Goal: Navigation & Orientation: Find specific page/section

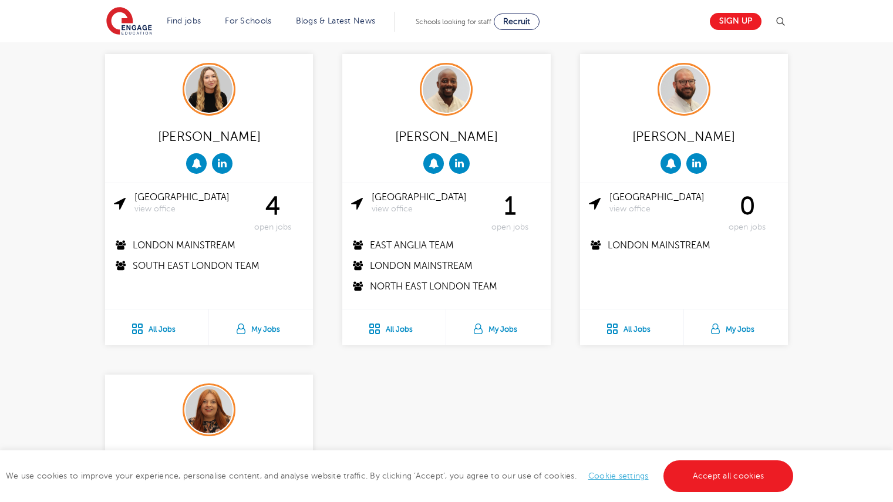
drag, startPoint x: 901, startPoint y: 197, endPoint x: 901, endPoint y: 319, distance: 122.1
click at [892, 319] on html "Find jobs All vacancies We have one of the UK's largest database. and with hund…" at bounding box center [446, 57] width 893 height 2030
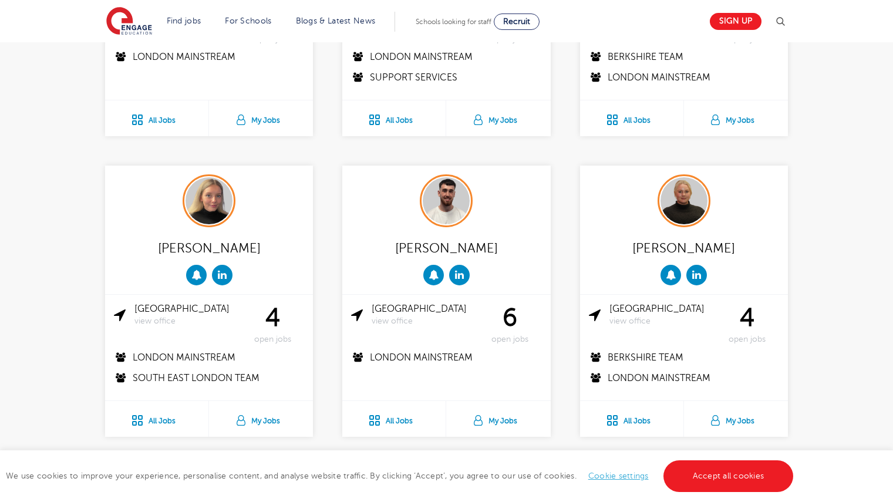
scroll to position [419, 0]
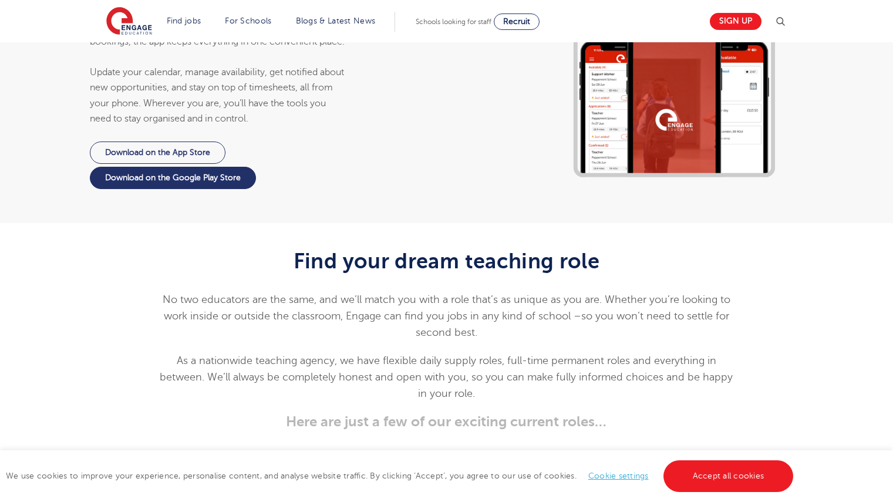
scroll to position [1275, 0]
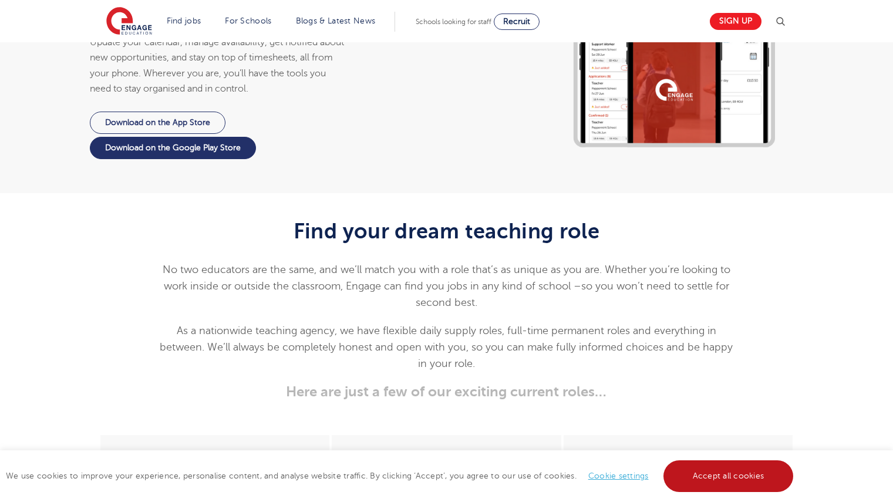
click at [701, 478] on link "Accept all cookies" at bounding box center [728, 476] width 130 height 32
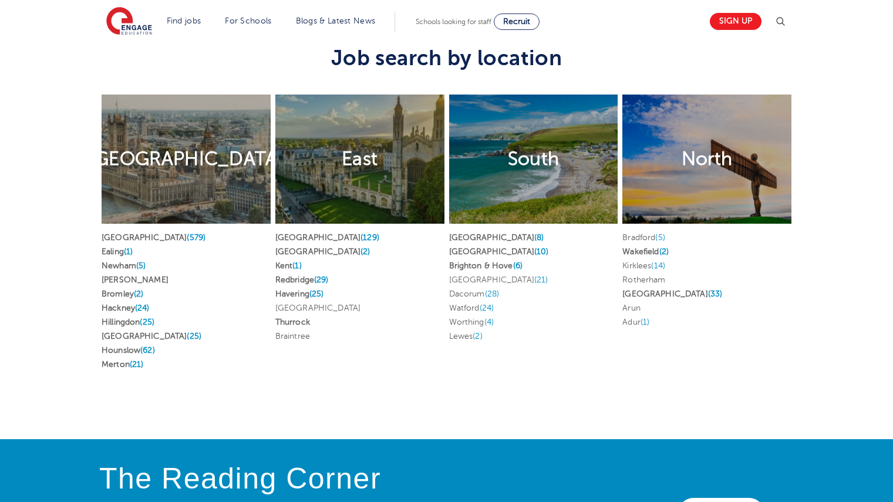
scroll to position [2347, 0]
